Goal: Ask a question

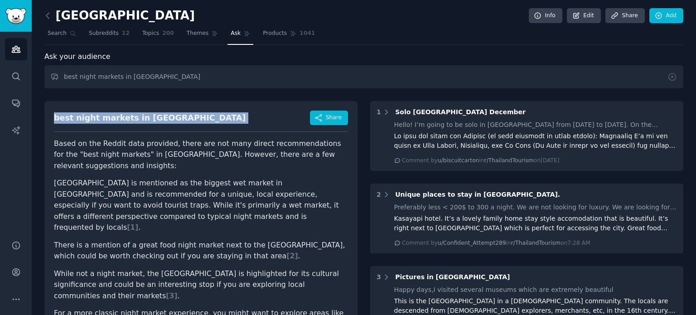
scroll to position [45, 0]
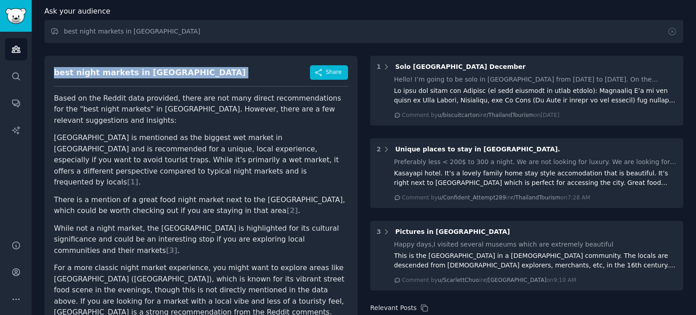
click at [167, 72] on div "best night markets in [GEOGRAPHIC_DATA] Share" at bounding box center [201, 75] width 294 height 21
click at [167, 72] on div "best night markets in bangkok Share" at bounding box center [201, 75] width 294 height 21
click at [147, 72] on div "best night markets in [GEOGRAPHIC_DATA]" at bounding box center [150, 72] width 192 height 11
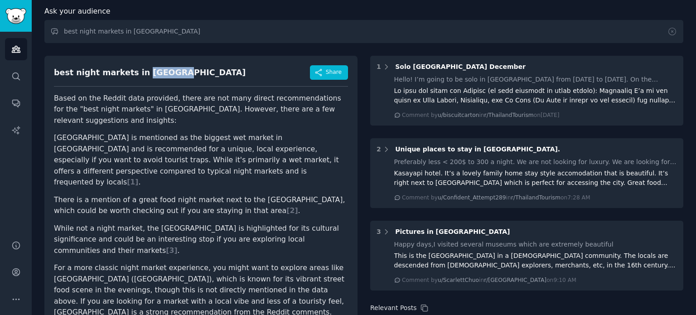
click at [147, 72] on div "best night markets in [GEOGRAPHIC_DATA]" at bounding box center [150, 72] width 192 height 11
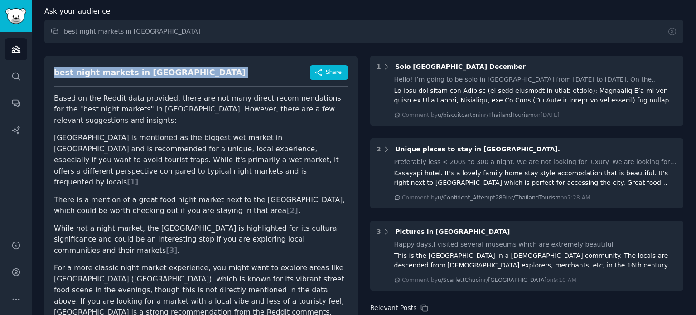
click at [147, 72] on div "best night markets in [GEOGRAPHIC_DATA]" at bounding box center [150, 72] width 192 height 11
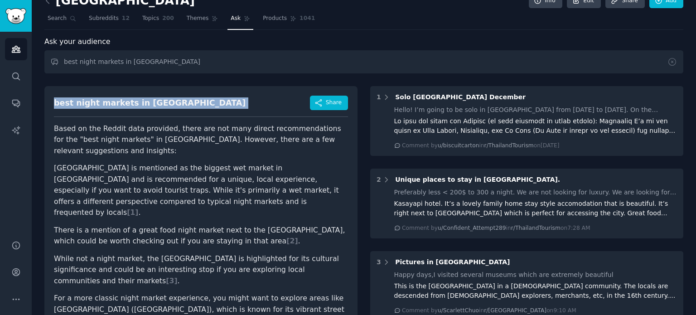
scroll to position [0, 0]
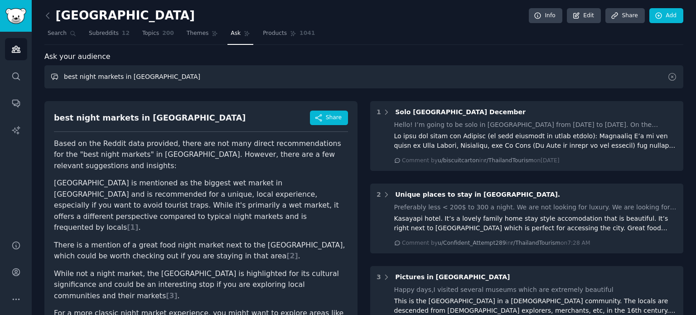
click at [170, 78] on input "best night markets in [GEOGRAPHIC_DATA]" at bounding box center [363, 76] width 639 height 23
paste input "Must Eat Dishes B"
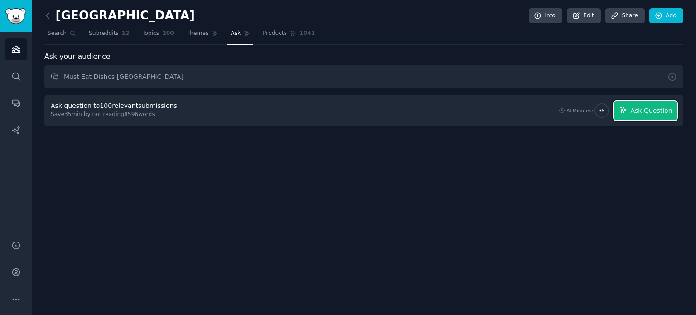
click at [656, 112] on span "Ask Question" at bounding box center [651, 111] width 42 height 10
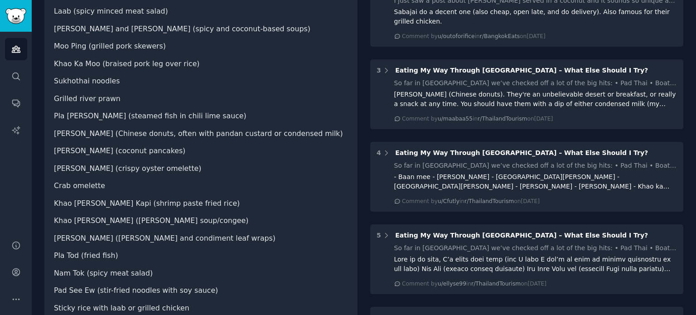
scroll to position [208, 0]
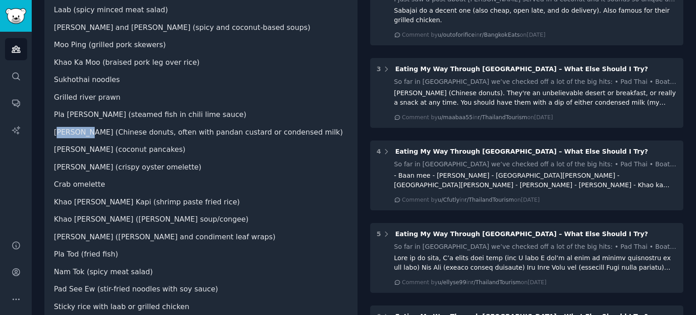
drag, startPoint x: 56, startPoint y: 130, endPoint x: 87, endPoint y: 132, distance: 31.4
click at [87, 132] on li "Pa Tong Go (Chinese donuts, often with pandan custard or condensed milk)" at bounding box center [201, 132] width 294 height 11
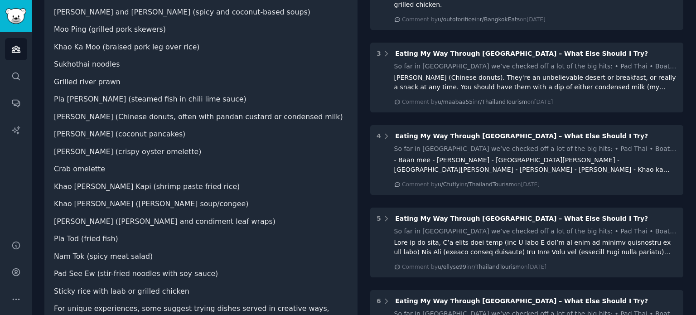
scroll to position [226, 0]
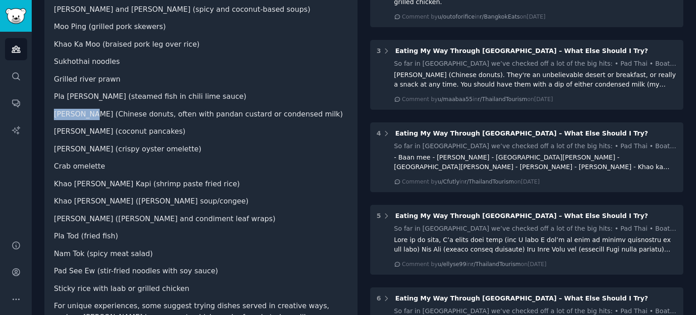
drag, startPoint x: 54, startPoint y: 114, endPoint x: 91, endPoint y: 114, distance: 36.7
click at [91, 114] on li "Pa Tong Go (Chinese donuts, often with pandan custard or condensed milk)" at bounding box center [201, 114] width 294 height 11
copy li "Pa Tong Go"
click at [243, 136] on li "Khanom Krok (coconut pancakes)" at bounding box center [201, 131] width 294 height 11
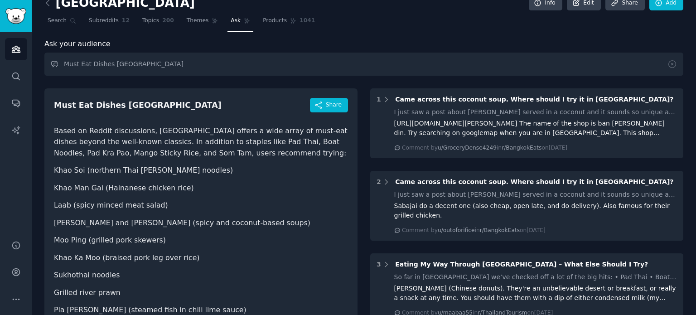
scroll to position [0, 0]
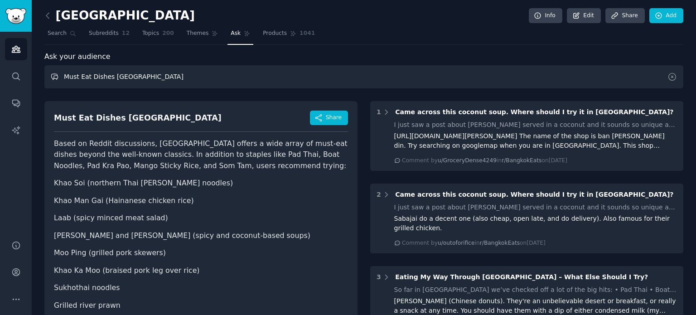
paste input "what are the good high end fine dining restaurants in bangkok"
click at [417, 73] on input "Must Eat Dishes [GEOGRAPHIC_DATA]" at bounding box center [363, 76] width 639 height 23
paste input "text"
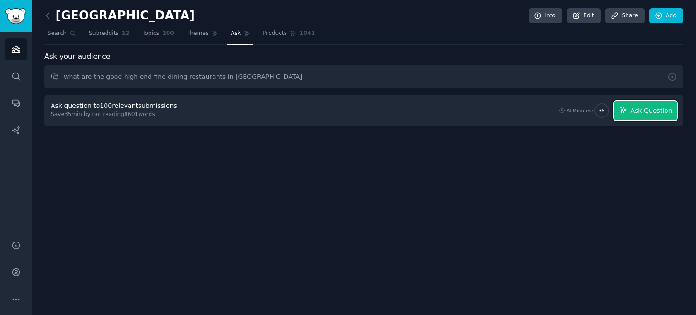
click at [653, 107] on span "Ask Question" at bounding box center [651, 111] width 42 height 10
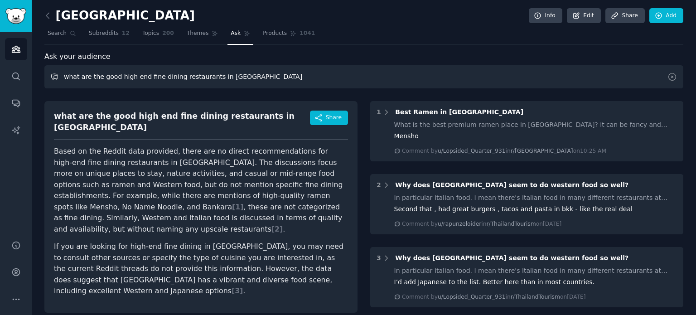
click at [120, 78] on input "what are the good high end fine dining restaurants in bangkok" at bounding box center [363, 76] width 639 height 23
click at [600, 74] on input "what are the good fine dining restaurants in bangkok" at bounding box center [363, 76] width 639 height 23
type input "what are the good fine dining restaurants in bangkok"
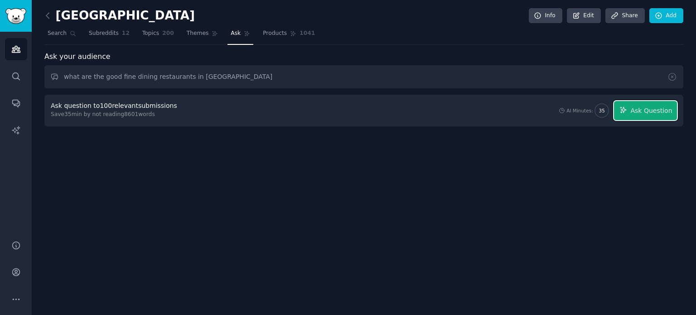
click at [653, 112] on span "Ask Question" at bounding box center [651, 111] width 42 height 10
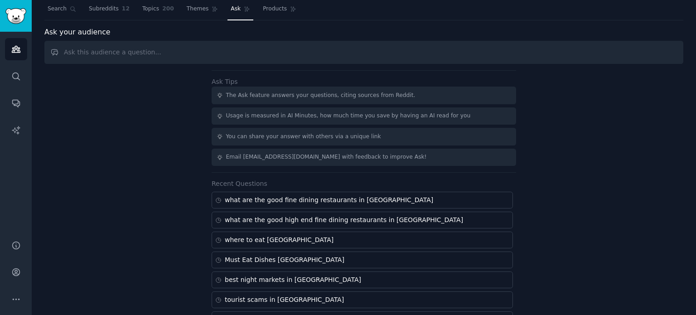
scroll to position [45, 0]
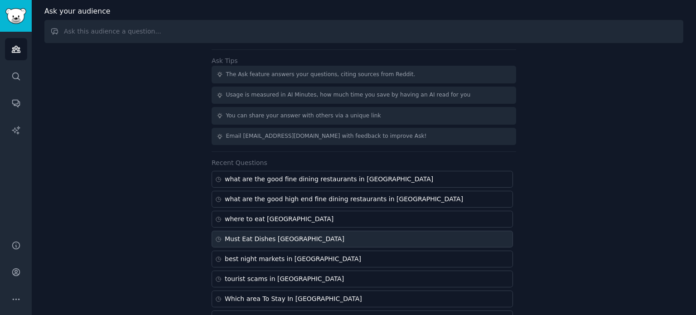
click at [261, 234] on div "Must Eat Dishes [GEOGRAPHIC_DATA]" at bounding box center [285, 239] width 120 height 10
type input "Must Eat Dishes [GEOGRAPHIC_DATA]"
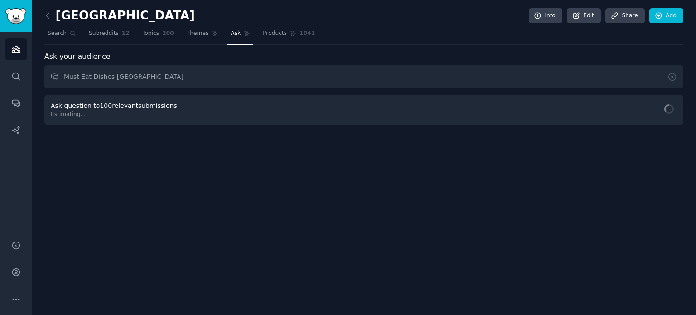
scroll to position [0, 0]
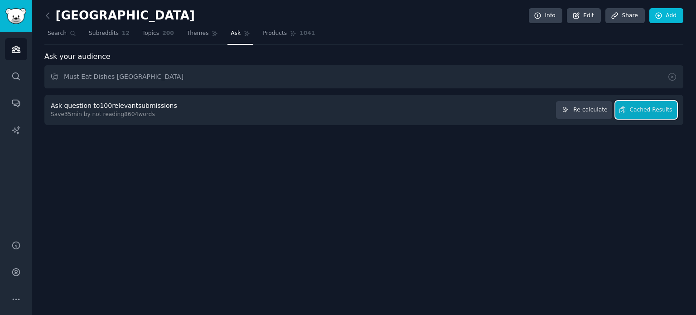
drag, startPoint x: 646, startPoint y: 112, endPoint x: 638, endPoint y: 137, distance: 26.8
click at [638, 137] on div "bangkok Info Edit Share Add Search Subreddits 12 Topics 200 Themes Ask Products…" at bounding box center [364, 157] width 664 height 315
click at [648, 114] on button "Cached Results" at bounding box center [646, 110] width 62 height 18
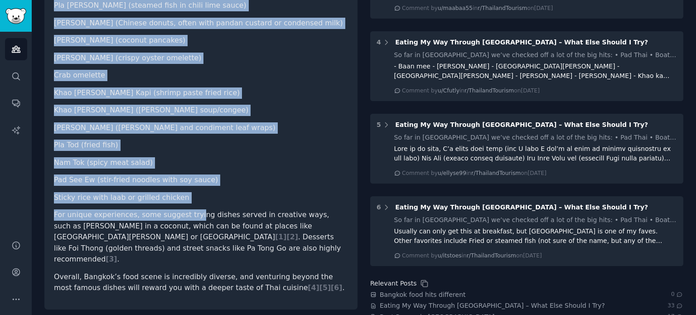
scroll to position [318, 0]
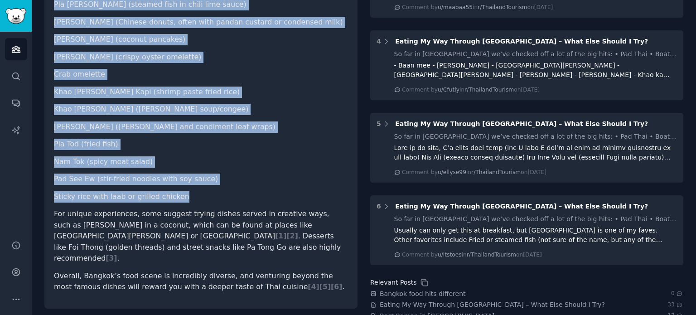
drag, startPoint x: 56, startPoint y: 89, endPoint x: 190, endPoint y: 194, distance: 170.5
click at [190, 194] on ul "Khao Soi (northern Thai curry noodles) Khao Man Gai (Hainanese chicken rice) La…" at bounding box center [201, 30] width 294 height 343
copy ul "Khao Soi (northern Thai curry noodles) Khao Man Gai (Hainanese chicken rice) La…"
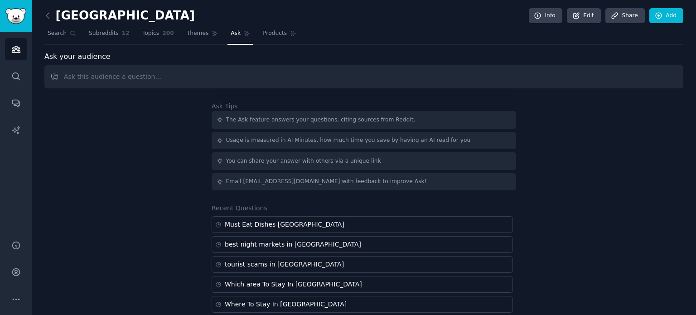
click at [196, 76] on input "text" at bounding box center [363, 76] width 639 height 23
type input "where to eat [GEOGRAPHIC_DATA]"
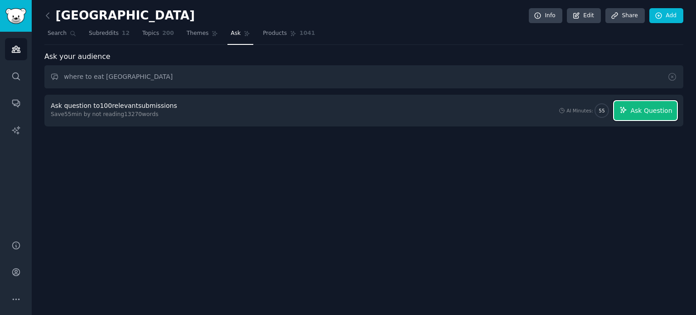
click at [668, 102] on button "Ask Question" at bounding box center [645, 110] width 63 height 19
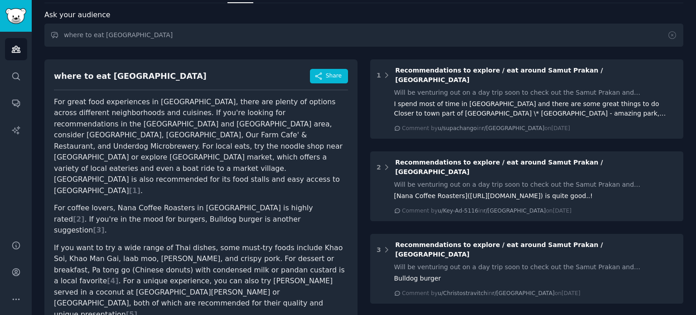
scroll to position [42, 0]
click at [101, 30] on input "where to eat [GEOGRAPHIC_DATA]" at bounding box center [363, 35] width 639 height 23
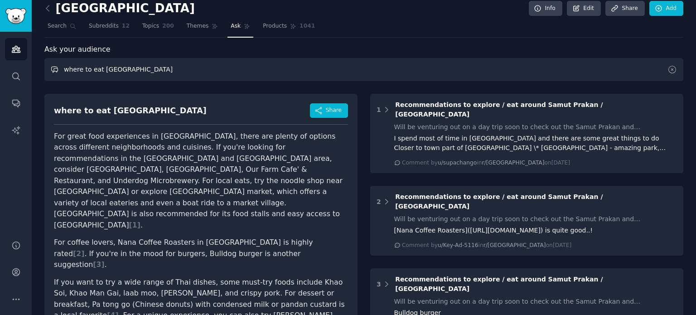
scroll to position [0, 0]
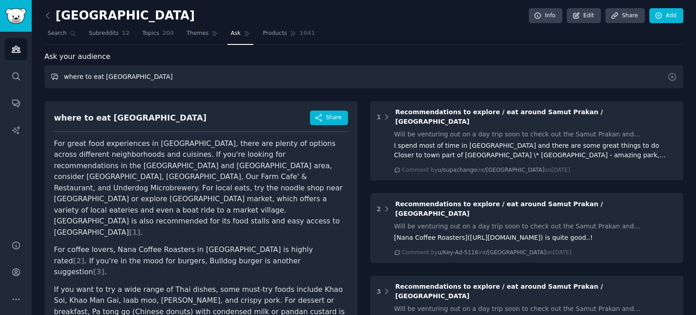
click at [218, 75] on input "where to eat [GEOGRAPHIC_DATA]" at bounding box center [363, 76] width 639 height 23
